Goal: Check status: Check status

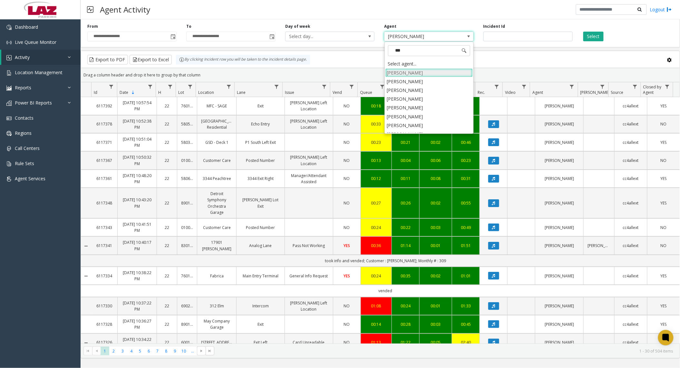
type input "****"
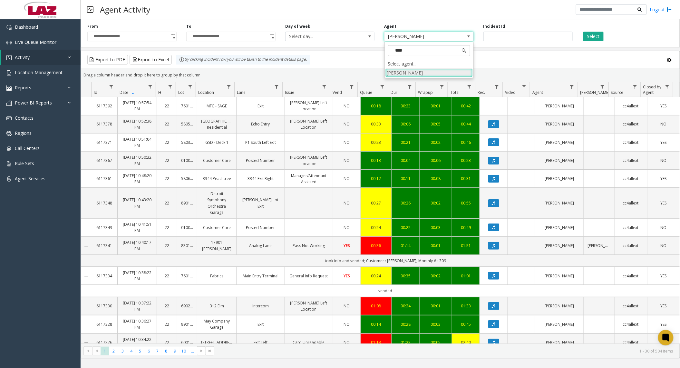
click at [411, 70] on li "[PERSON_NAME]" at bounding box center [429, 72] width 87 height 9
click at [592, 38] on button "Select" at bounding box center [594, 37] width 20 height 10
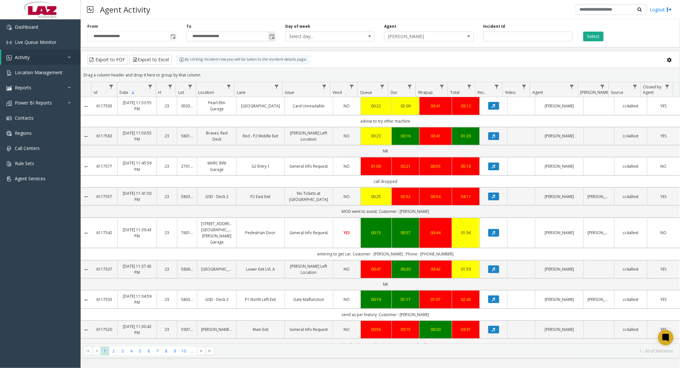
click at [270, 36] on span "Toggle popup" at bounding box center [272, 36] width 5 height 5
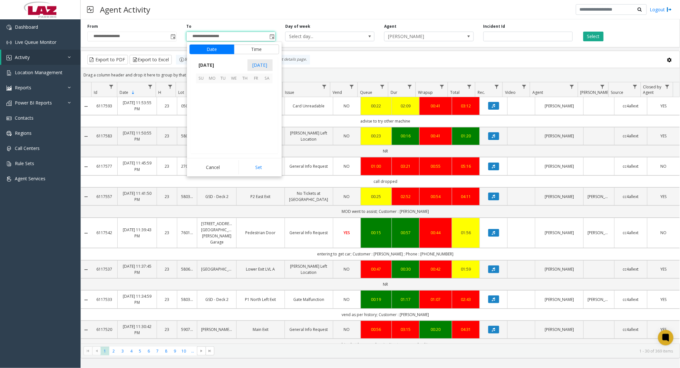
scroll to position [10, 0]
click at [202, 100] on span "7" at bounding box center [201, 99] width 11 height 11
click at [256, 167] on button "Set" at bounding box center [259, 167] width 41 height 14
type input "**********"
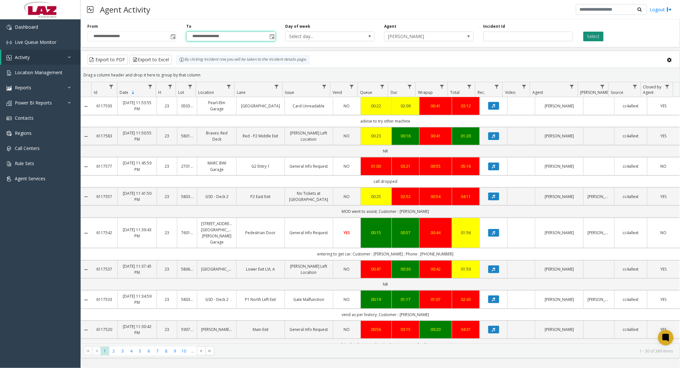
click at [604, 34] on div "Select" at bounding box center [627, 33] width 99 height 18
click at [602, 35] on button "Select" at bounding box center [594, 37] width 20 height 10
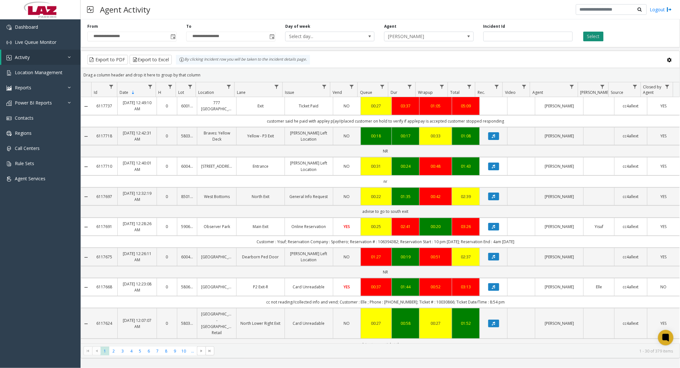
click at [600, 37] on button "Select" at bounding box center [594, 37] width 20 height 10
click at [595, 34] on button "Select" at bounding box center [594, 37] width 20 height 10
